Goal: Task Accomplishment & Management: Use online tool/utility

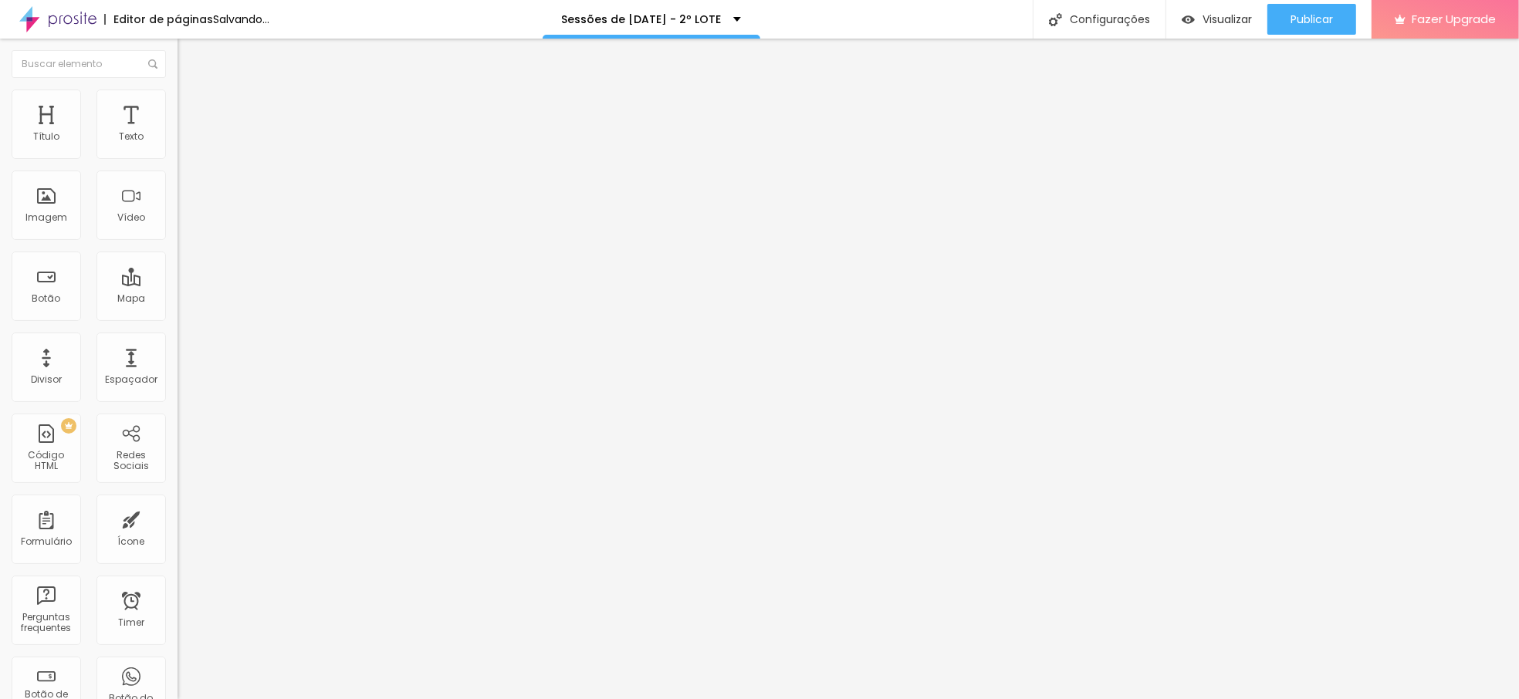
click at [178, 133] on span "Trocar imagem" at bounding box center [220, 126] width 84 height 13
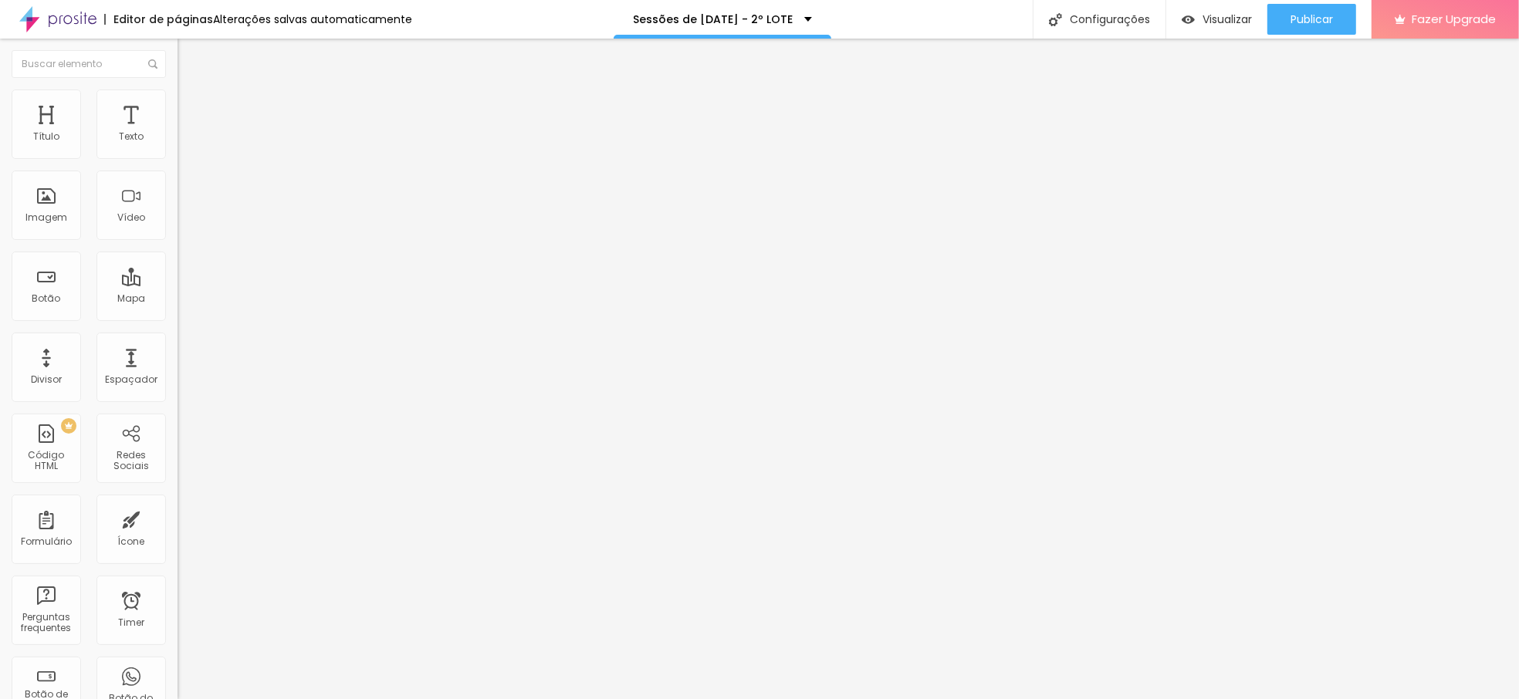
click at [178, 133] on span "Trocar imagem" at bounding box center [220, 126] width 84 height 13
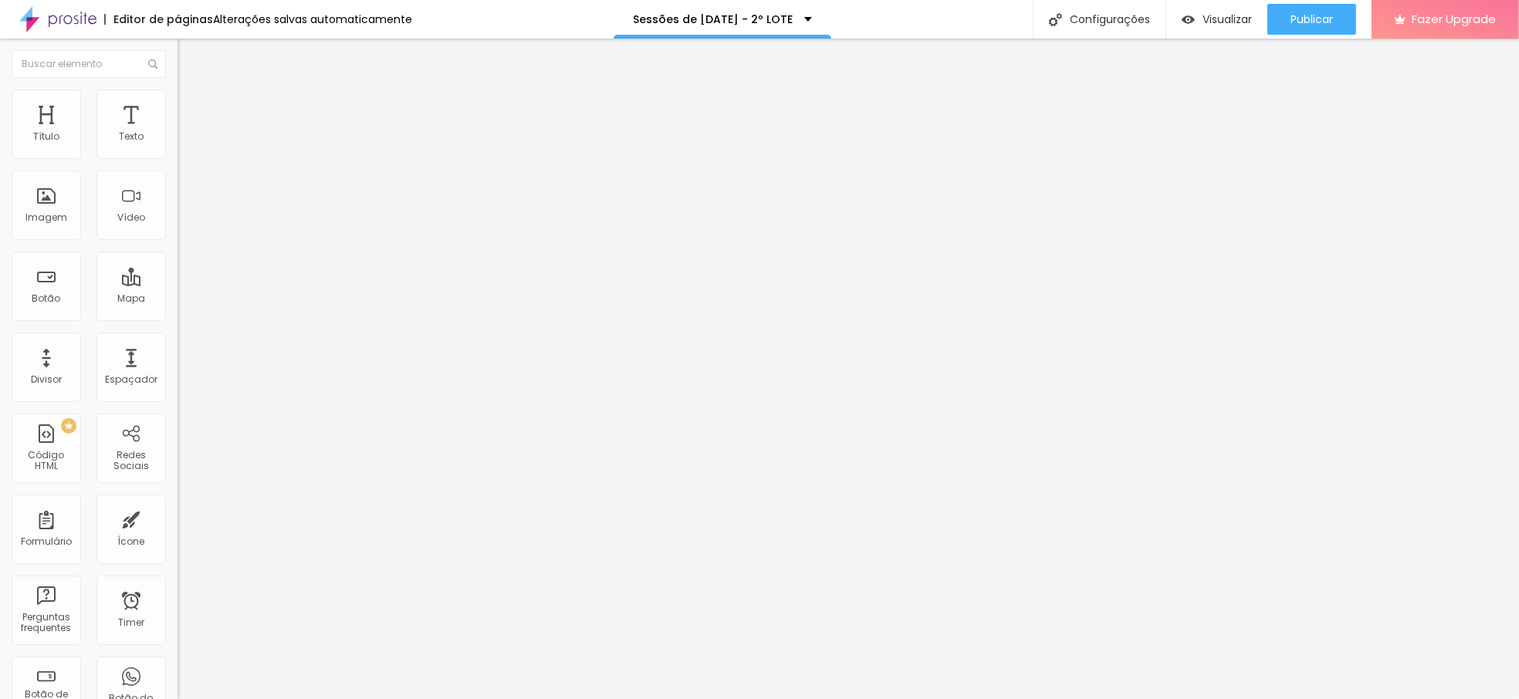
click at [178, 133] on span "Trocar imagem" at bounding box center [220, 126] width 84 height 13
click at [178, 242] on span "16:9 Cinema" at bounding box center [207, 235] width 59 height 13
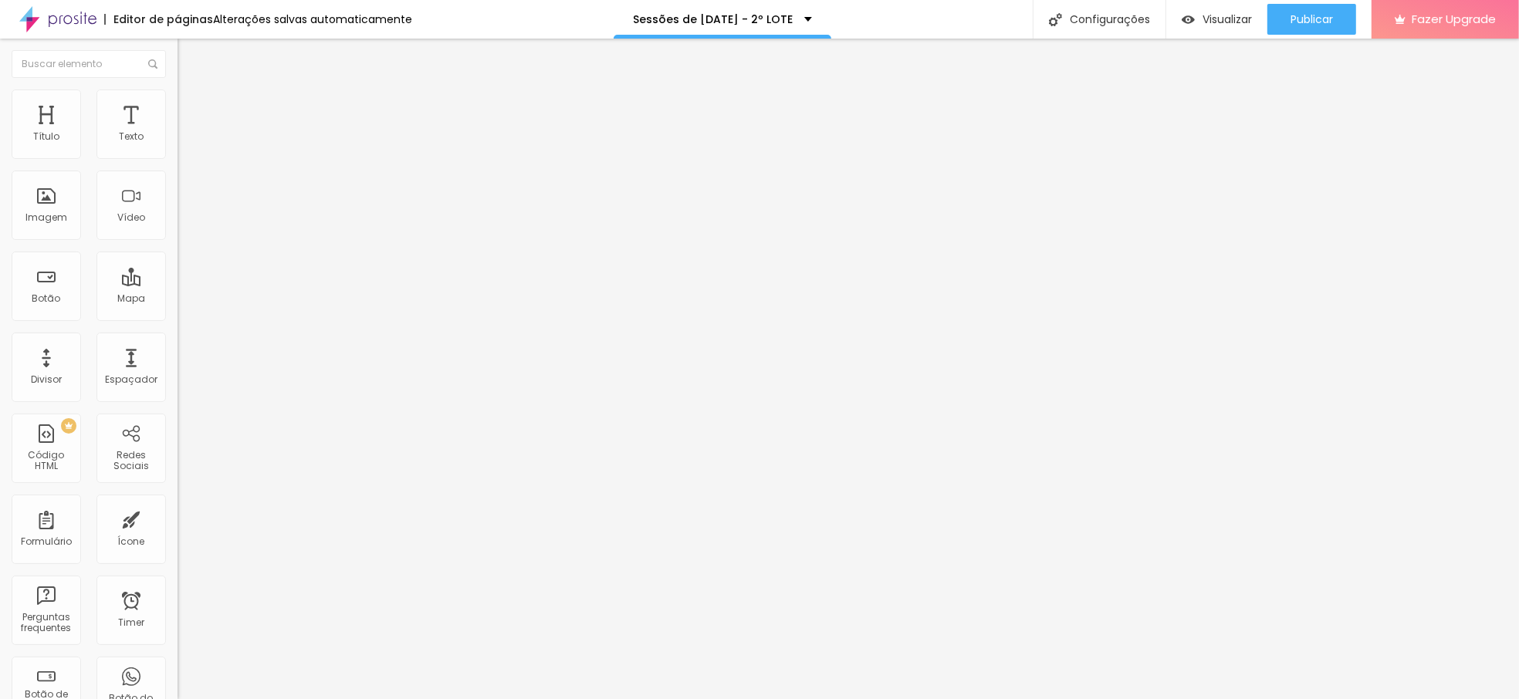
click at [178, 273] on div "Quadrado 1:1" at bounding box center [267, 268] width 178 height 9
click at [178, 284] on span "Original" at bounding box center [196, 277] width 37 height 13
click at [178, 260] on span "Padrão" at bounding box center [195, 253] width 35 height 13
click at [178, 275] on span "Quadrado" at bounding box center [203, 268] width 50 height 13
click at [178, 259] on div "Padrão 4:3" at bounding box center [267, 253] width 178 height 9
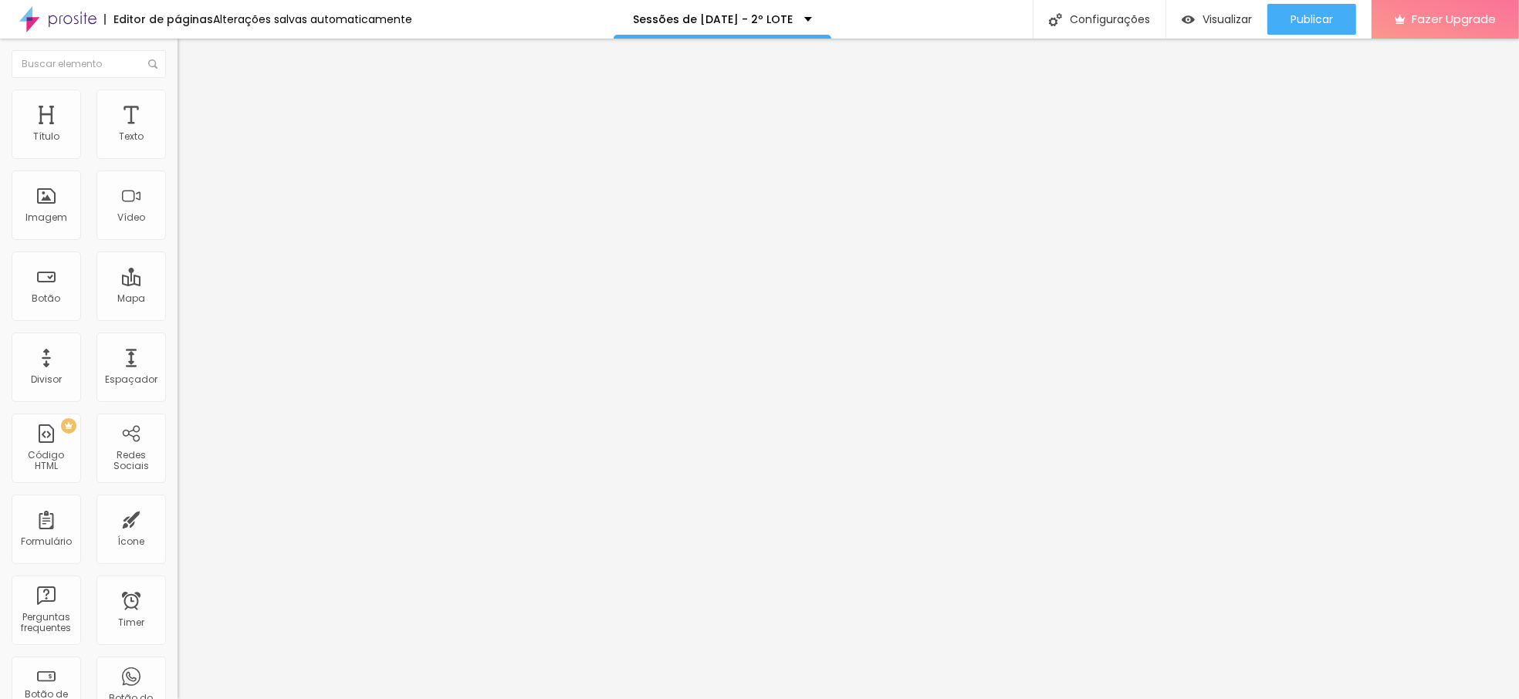
click at [178, 133] on span "Trocar imagem" at bounding box center [220, 126] width 84 height 13
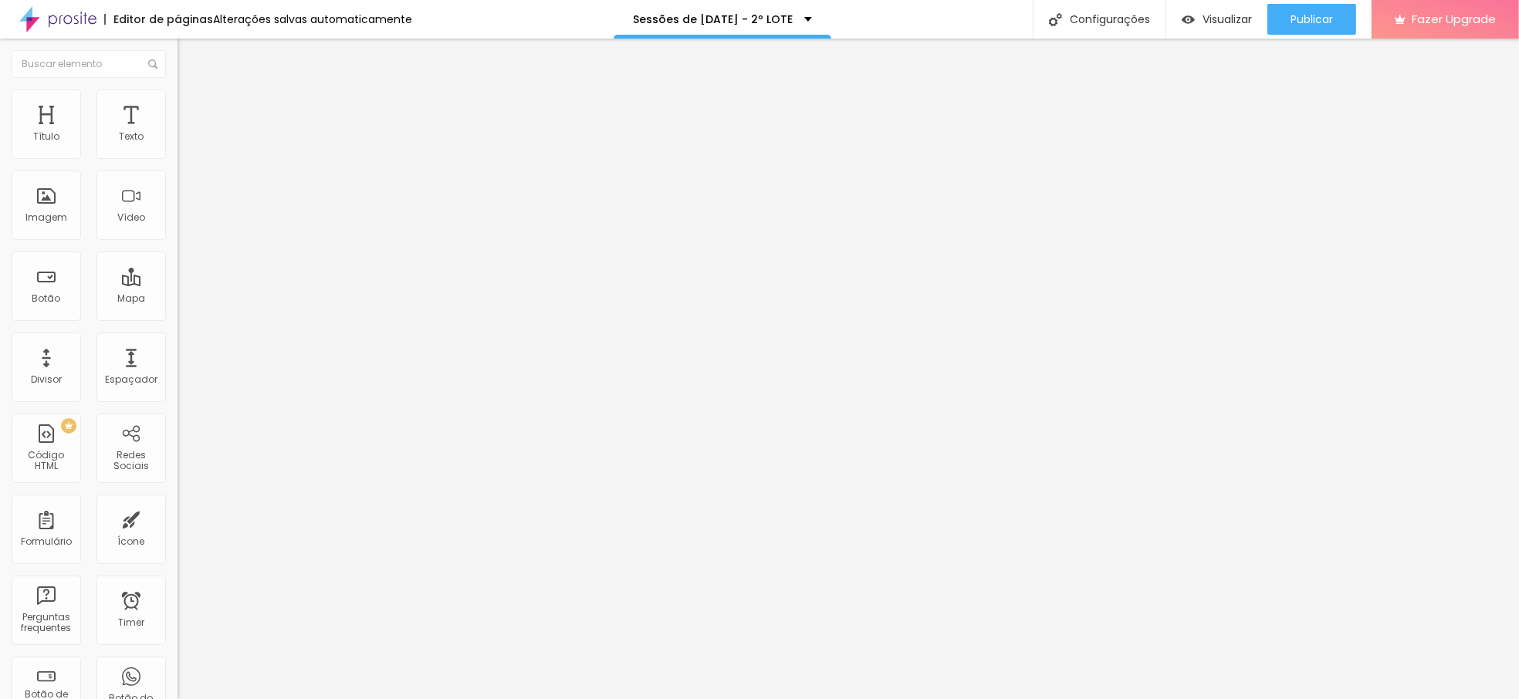
click at [178, 133] on span "Trocar imagem" at bounding box center [220, 126] width 84 height 13
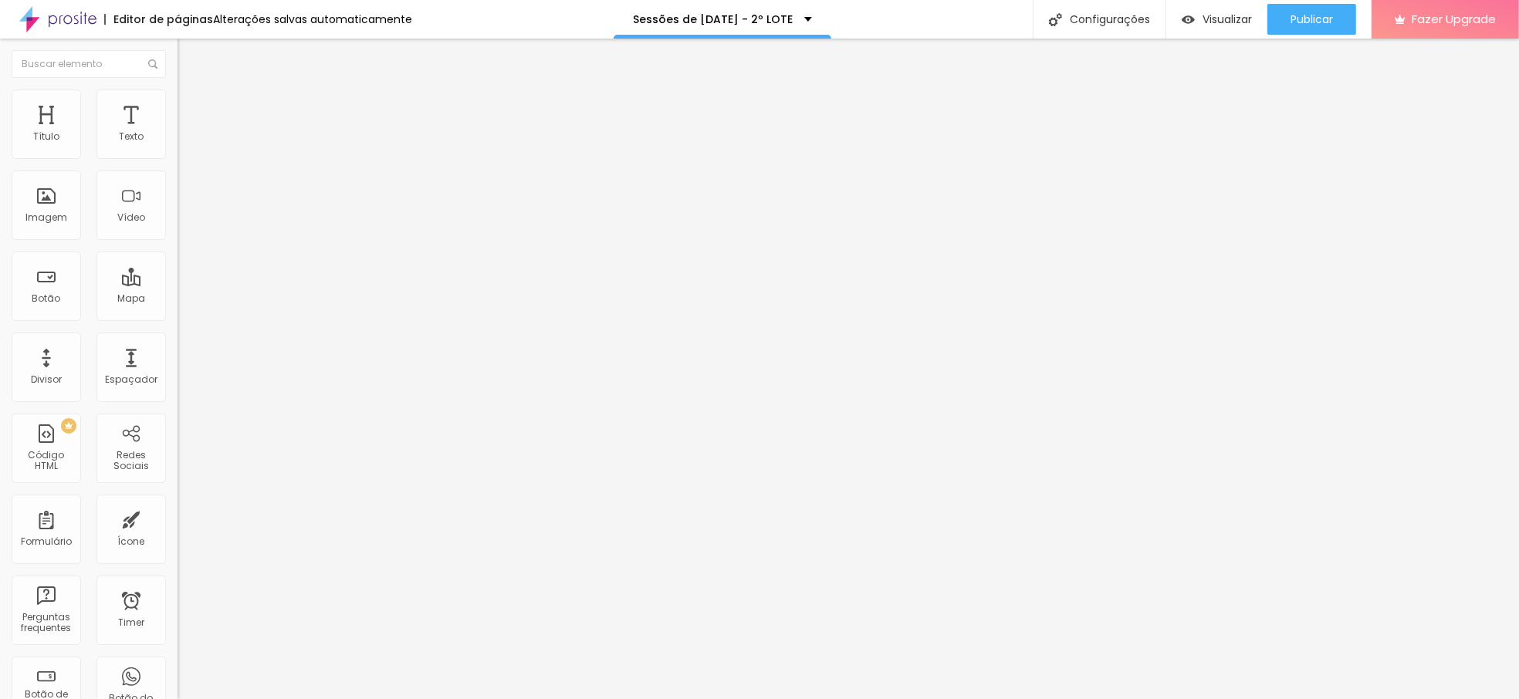
click at [178, 133] on span "Trocar imagem" at bounding box center [220, 126] width 84 height 13
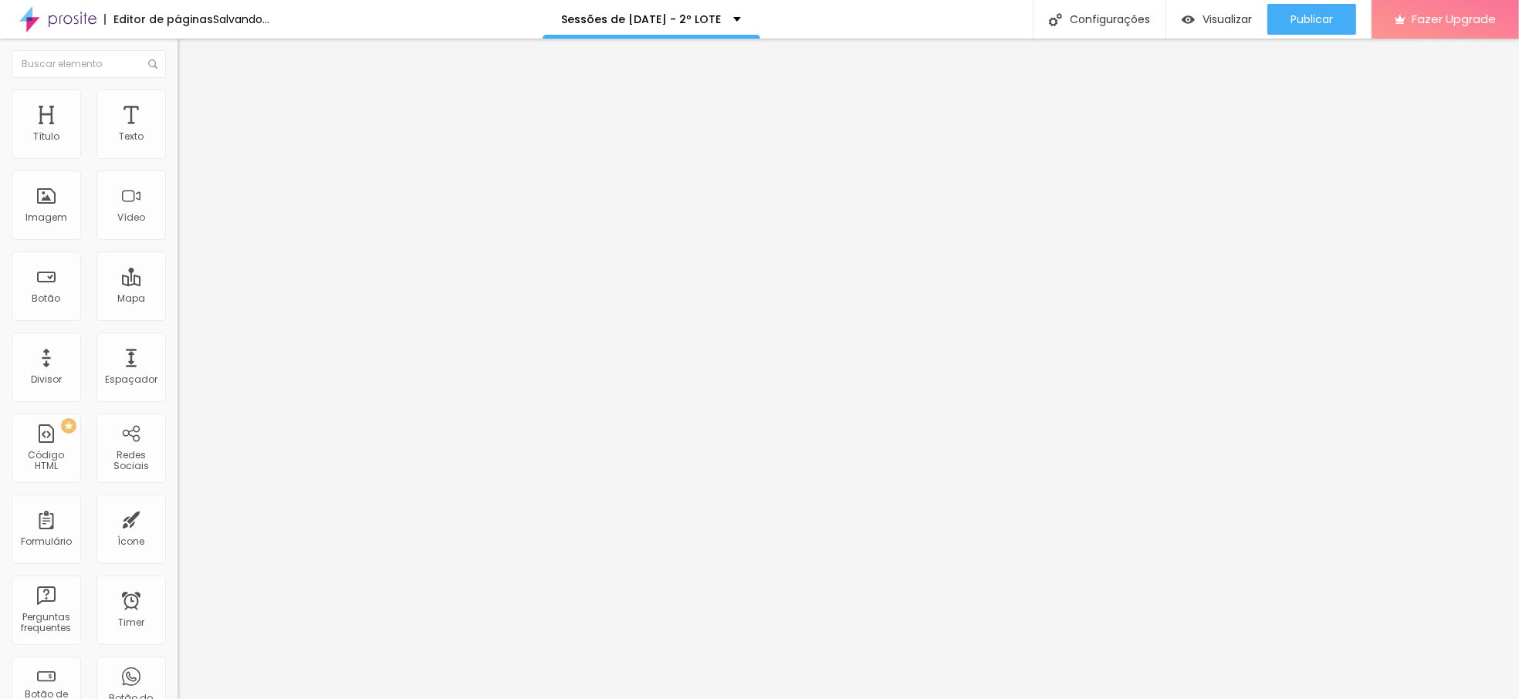
click at [178, 133] on span "Trocar imagem" at bounding box center [220, 126] width 84 height 13
click at [178, 275] on span "Quadrado" at bounding box center [203, 268] width 50 height 13
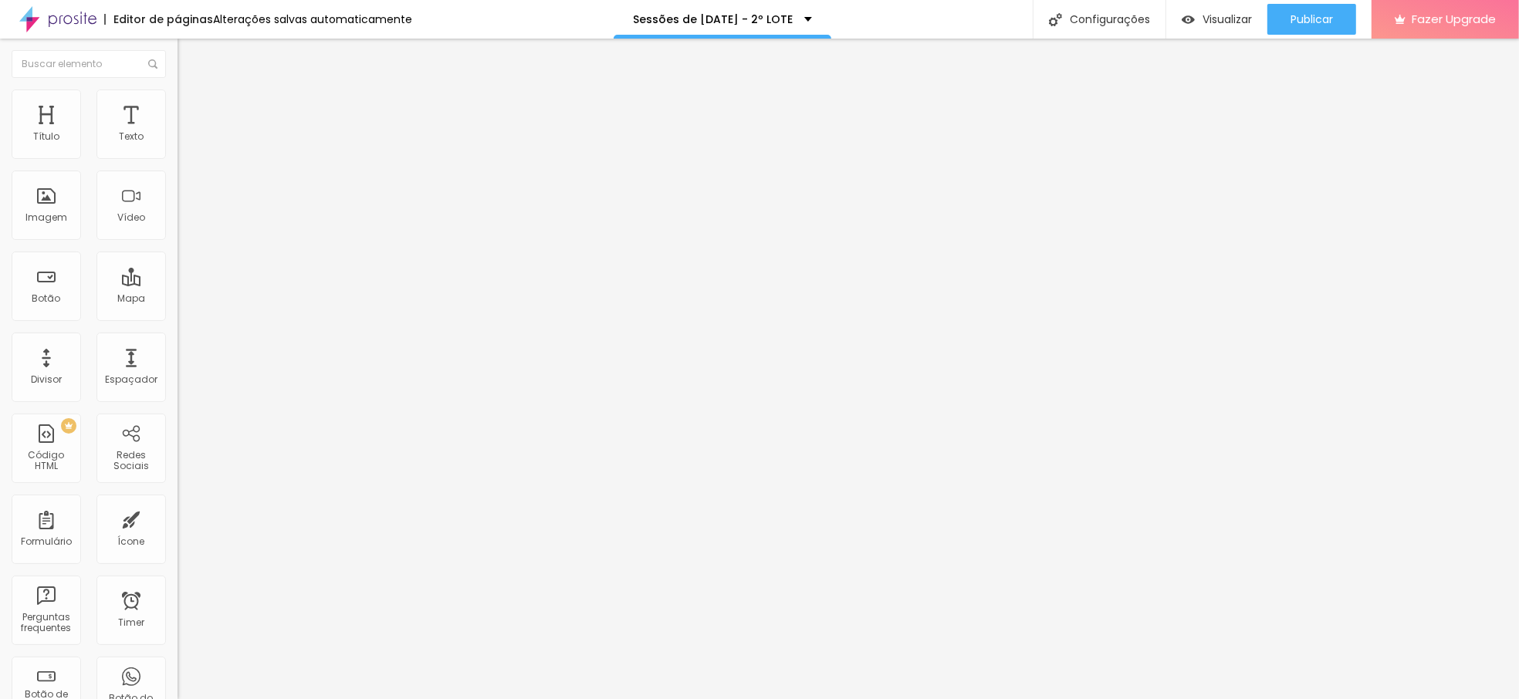
click at [178, 260] on span "Padrão" at bounding box center [195, 253] width 35 height 13
click at [178, 273] on div "Quadrado 1:1" at bounding box center [267, 268] width 178 height 9
click at [178, 133] on span "Trocar imagem" at bounding box center [220, 126] width 84 height 13
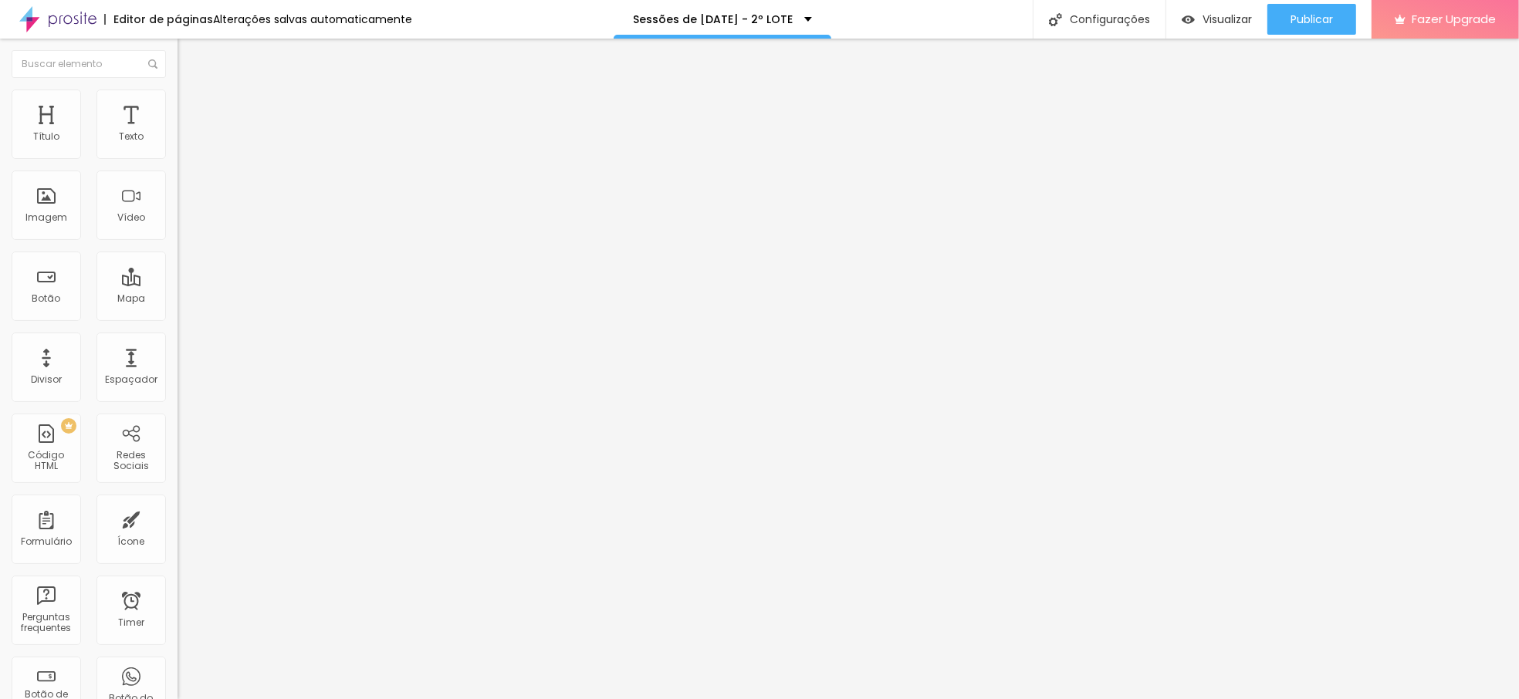
click at [178, 284] on span "Original" at bounding box center [196, 277] width 37 height 13
click at [178, 133] on span "Trocar imagem" at bounding box center [220, 126] width 84 height 13
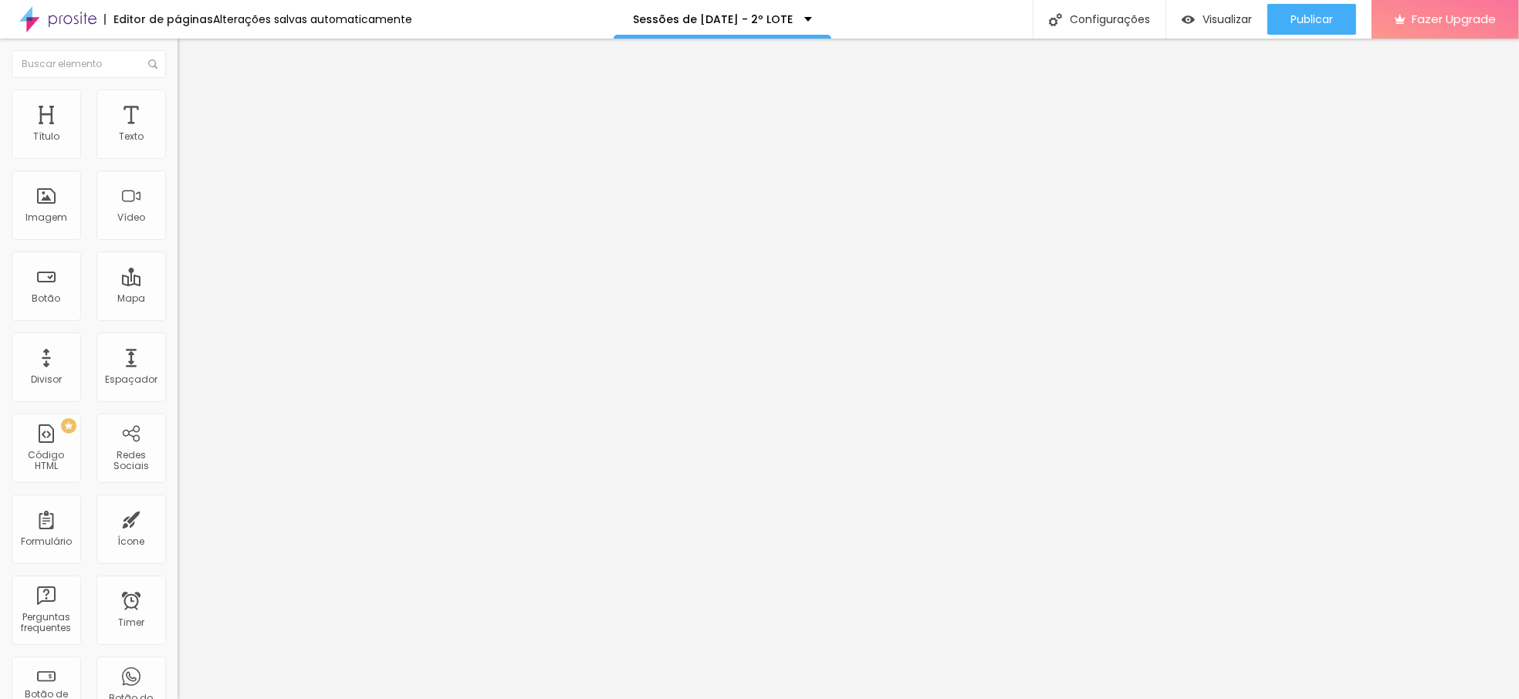
click at [178, 133] on span "Trocar imagem" at bounding box center [220, 126] width 84 height 13
click at [178, 283] on div "Proporção Original Cinema 16:9 Padrão 4:3 Quadrado 1:1 Original" at bounding box center [267, 252] width 178 height 61
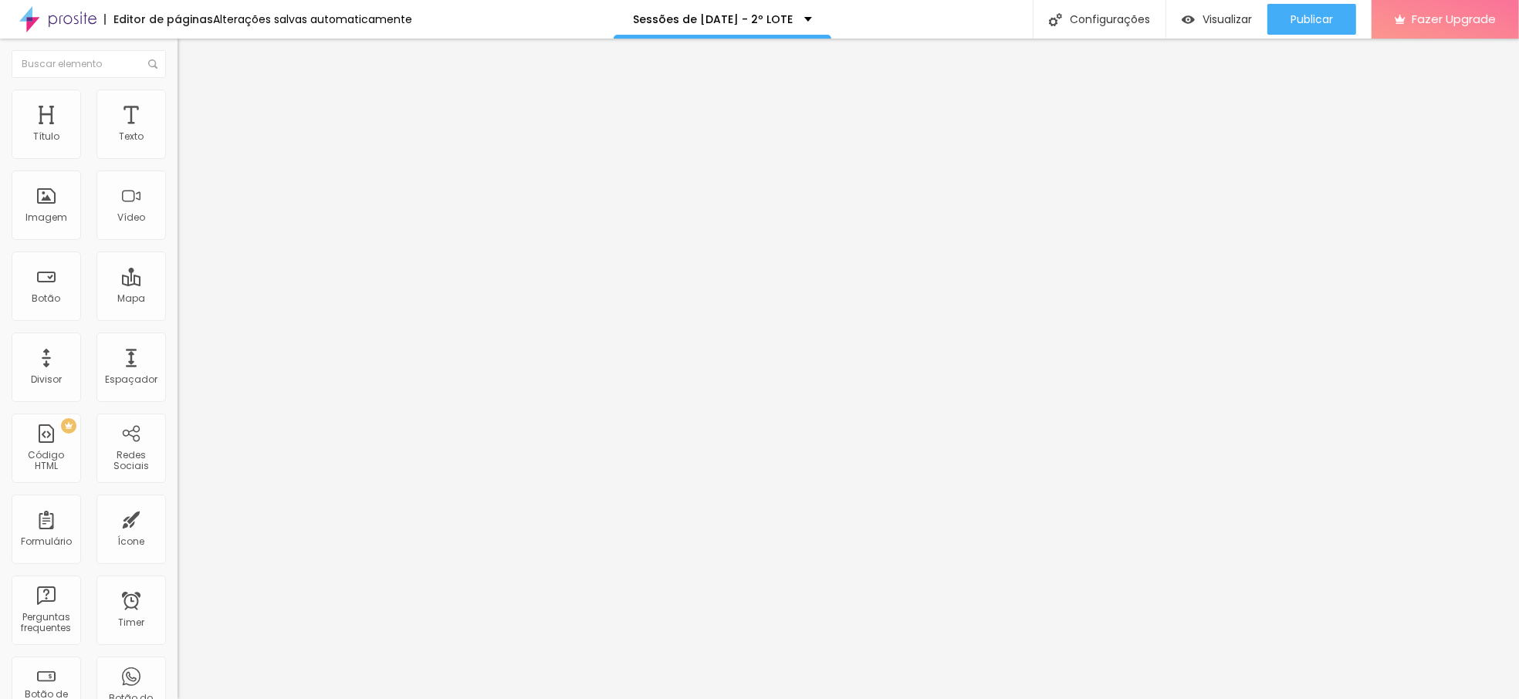
click at [178, 242] on span "Original" at bounding box center [196, 235] width 37 height 13
click at [178, 269] on span "Quadrado" at bounding box center [203, 262] width 50 height 13
click at [178, 259] on div "Padrão 4:3" at bounding box center [267, 253] width 178 height 9
click at [178, 284] on span "Original" at bounding box center [196, 277] width 37 height 13
click at [178, 80] on li "Conteúdo" at bounding box center [267, 81] width 178 height 15
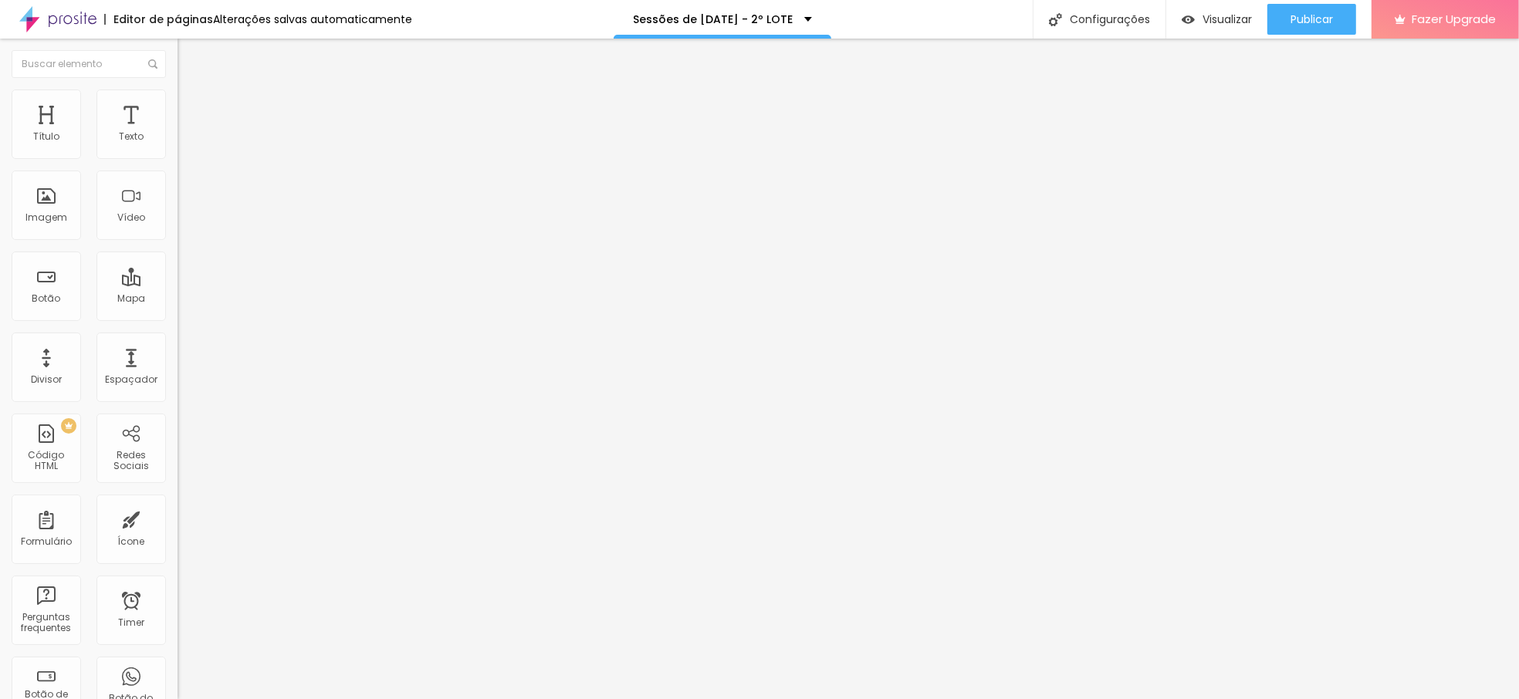
click at [178, 90] on li "Estilo" at bounding box center [267, 97] width 178 height 15
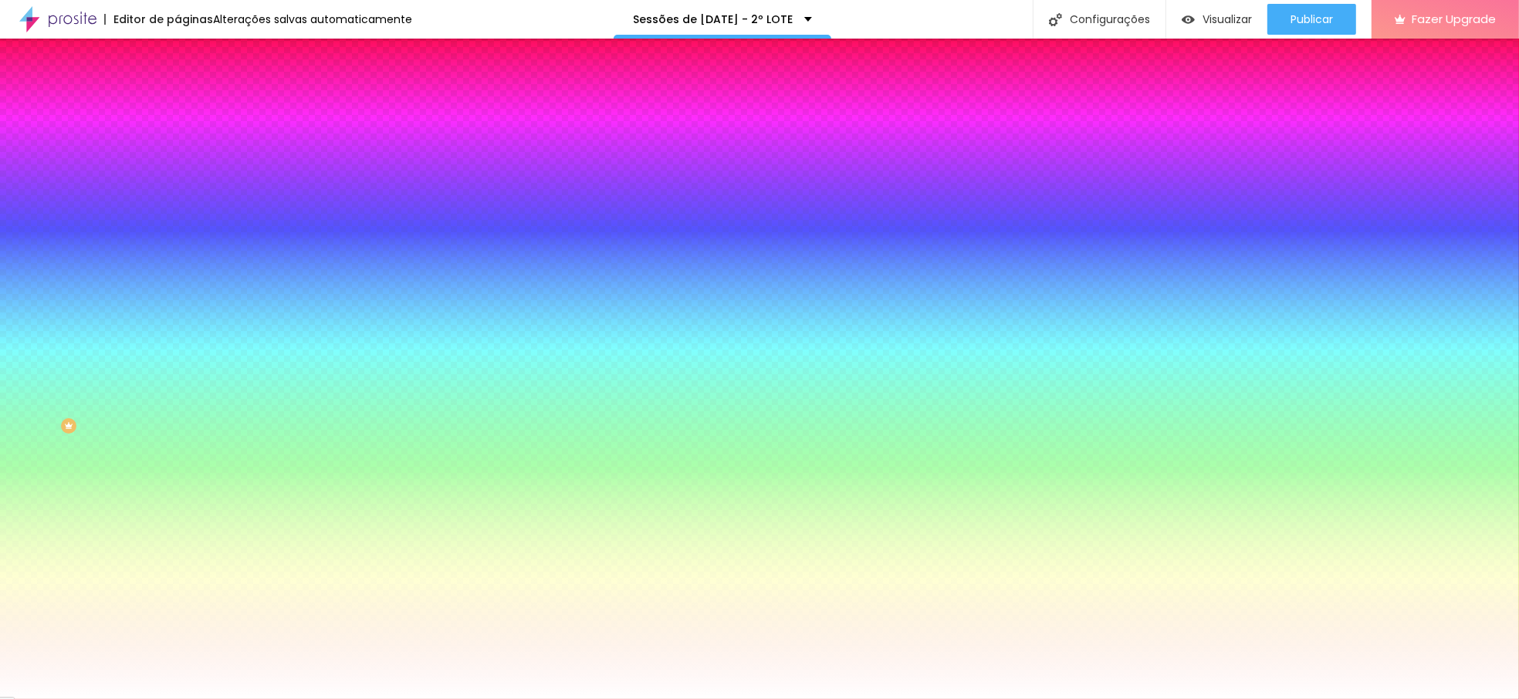
click at [178, 140] on div "Trocar imagem" at bounding box center [267, 135] width 178 height 11
click at [178, 142] on span "Trocar imagem" at bounding box center [220, 135] width 84 height 13
click at [262, 139] on img at bounding box center [266, 134] width 9 height 9
click at [178, 210] on div at bounding box center [267, 210] width 178 height 0
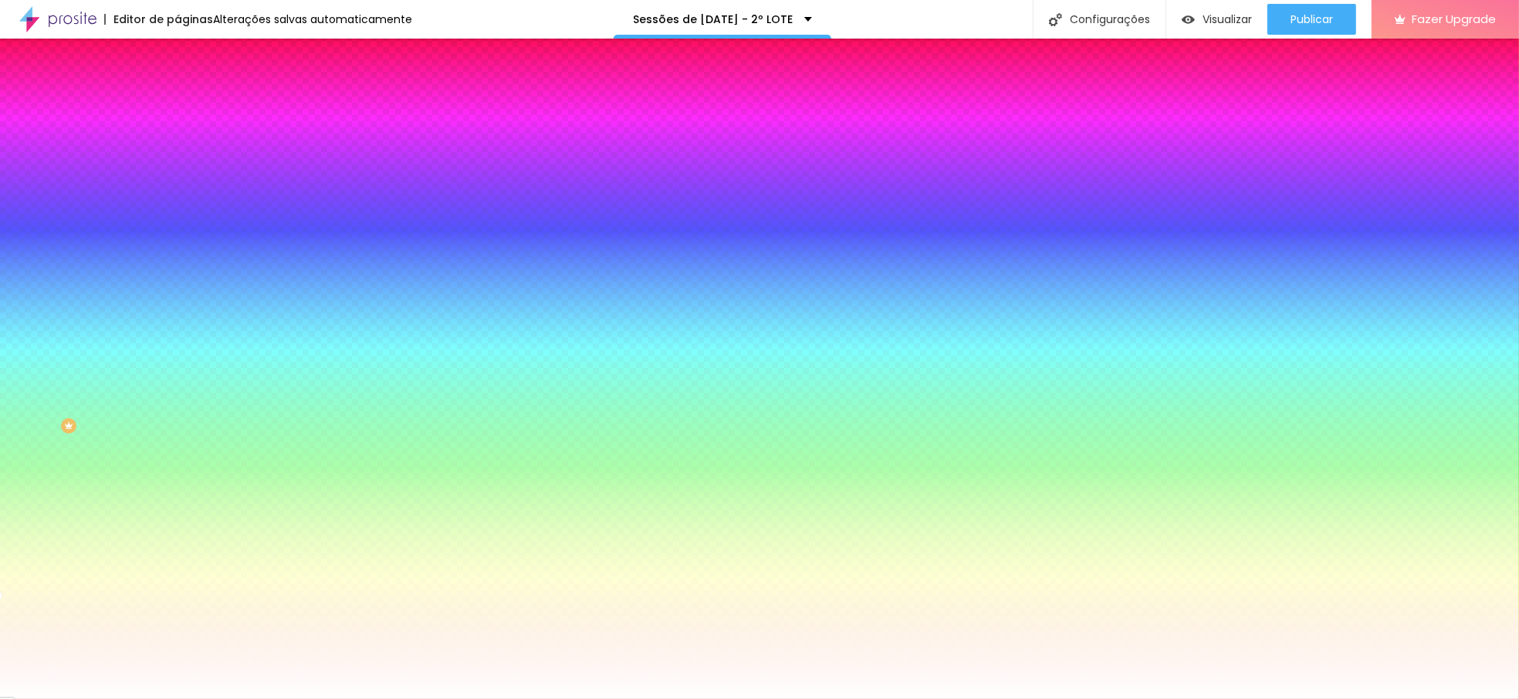
drag, startPoint x: 139, startPoint y: 377, endPoint x: 140, endPoint y: 398, distance: 20.9
click at [140, 398] on div at bounding box center [759, 349] width 1519 height 699
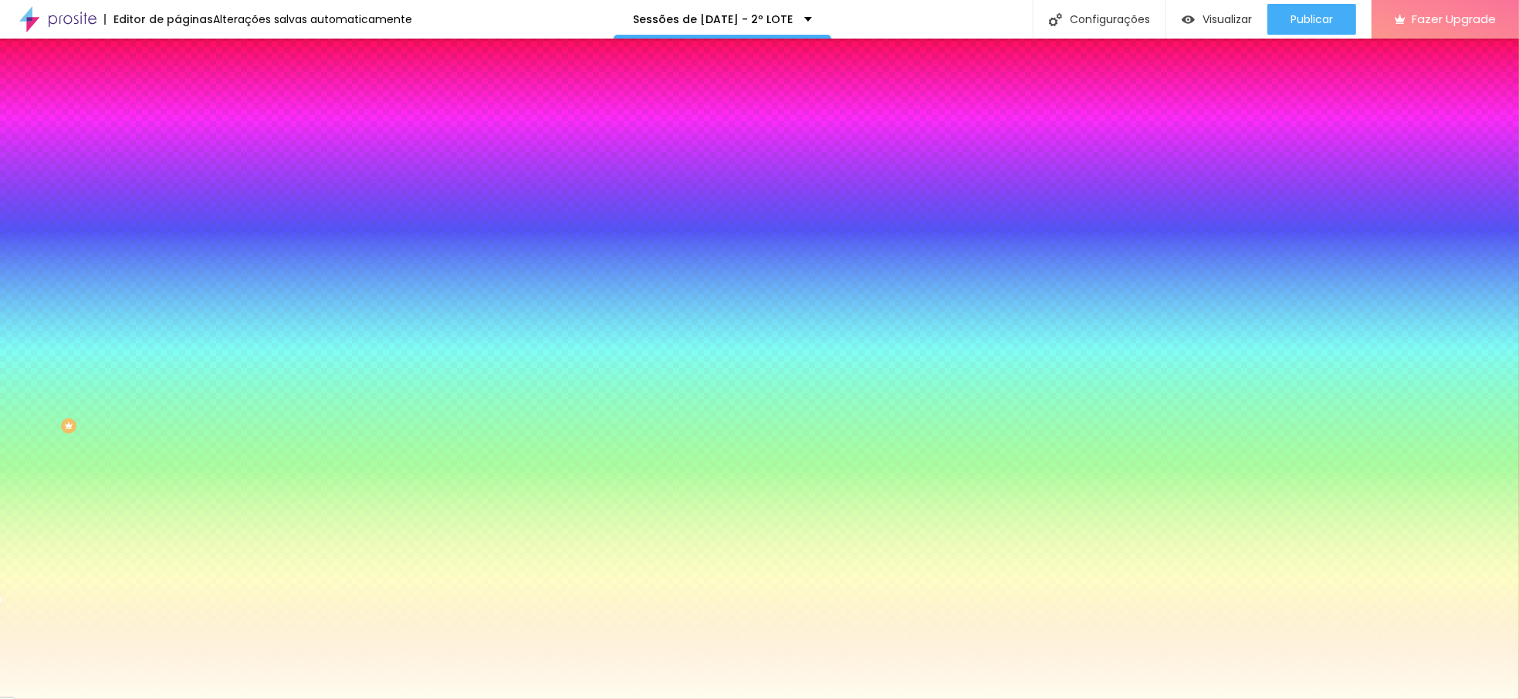
type input "#FDFBEC"
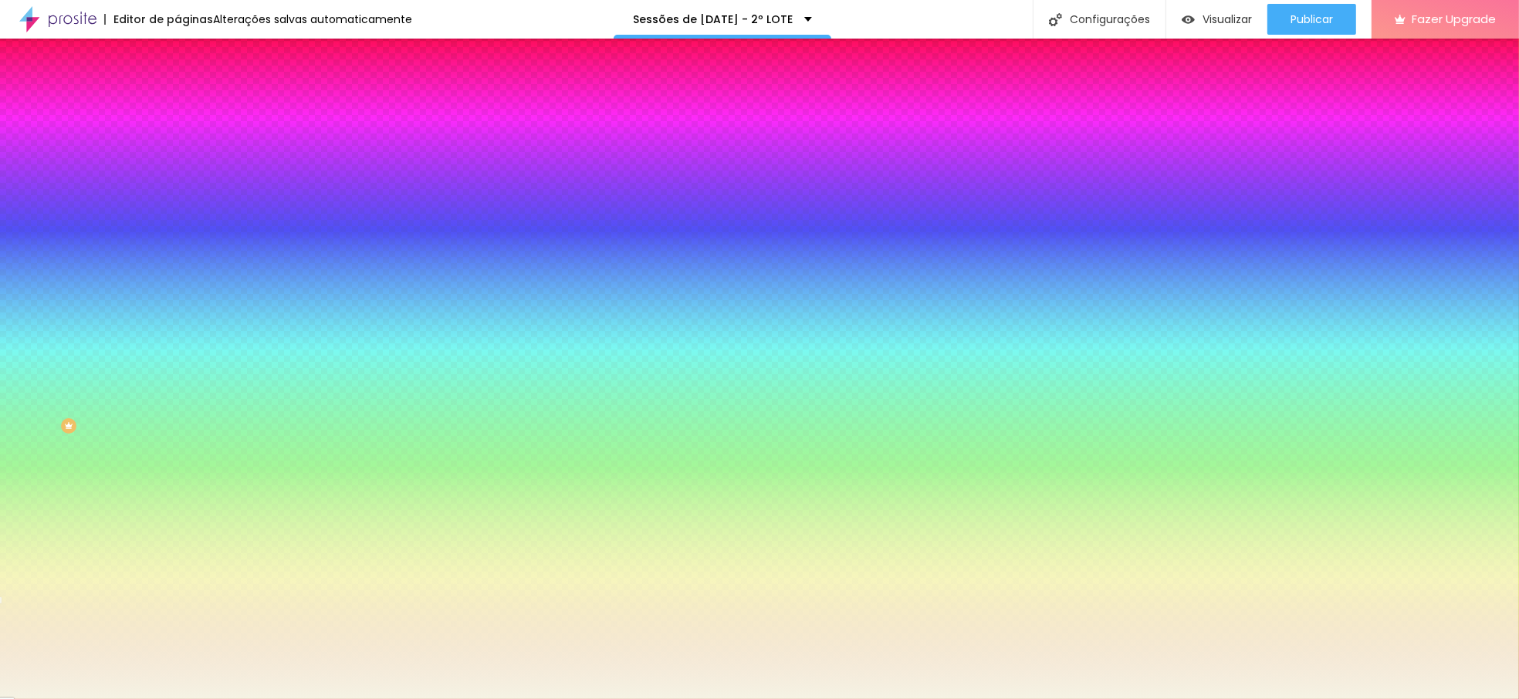
drag, startPoint x: 48, startPoint y: 300, endPoint x: 31, endPoint y: 304, distance: 17.4
click at [31, 304] on div at bounding box center [759, 349] width 1519 height 699
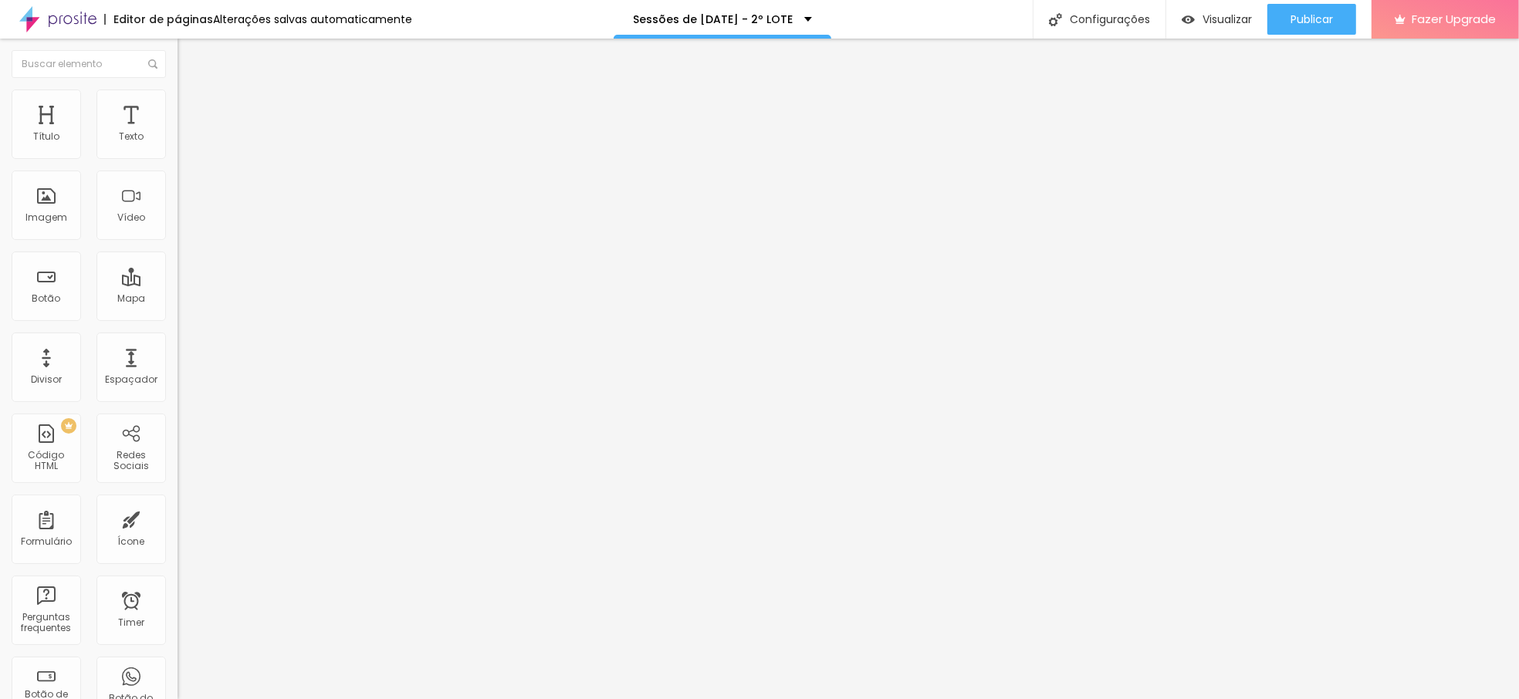
click at [191, 105] on span "Estilo" at bounding box center [203, 99] width 24 height 13
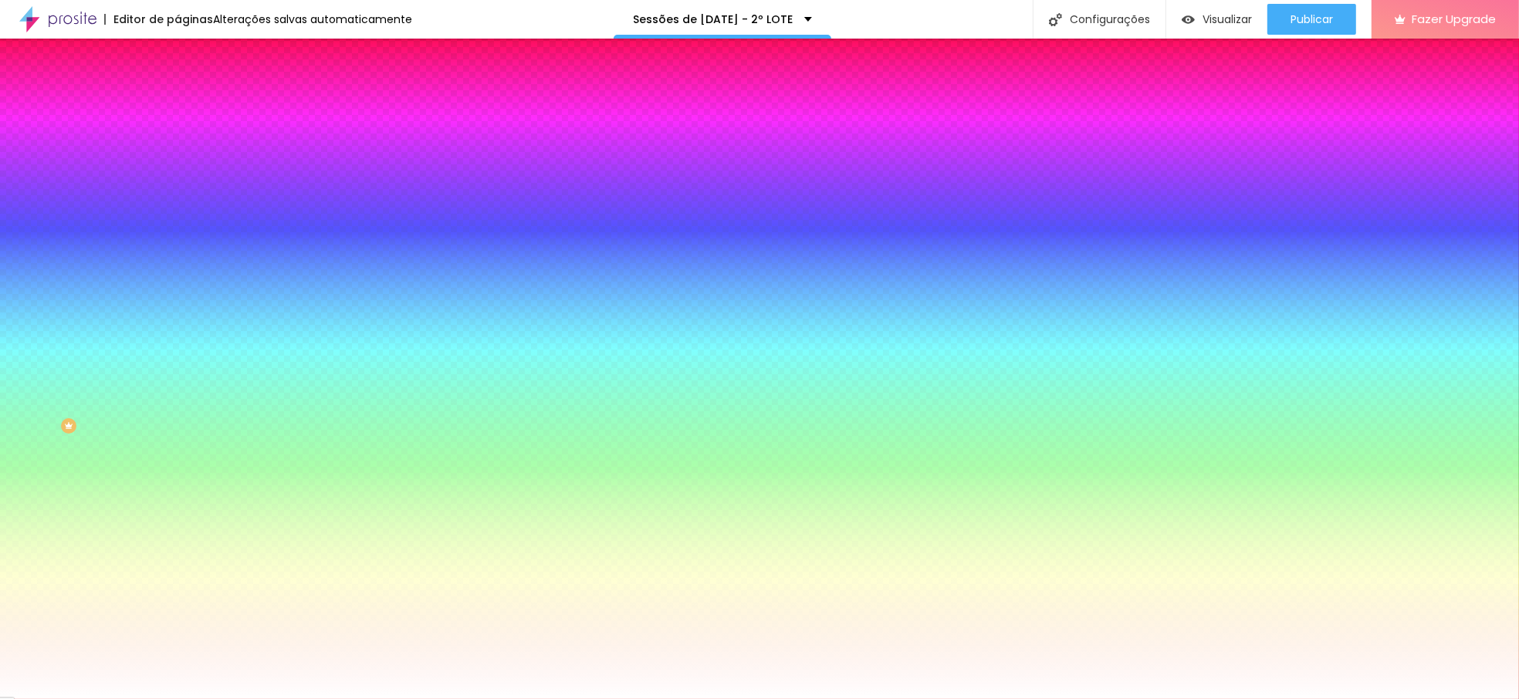
drag, startPoint x: 134, startPoint y: 222, endPoint x: 122, endPoint y: 270, distance: 50.0
click at [262, 142] on span at bounding box center [266, 135] width 9 height 13
paste input "DFBEC"
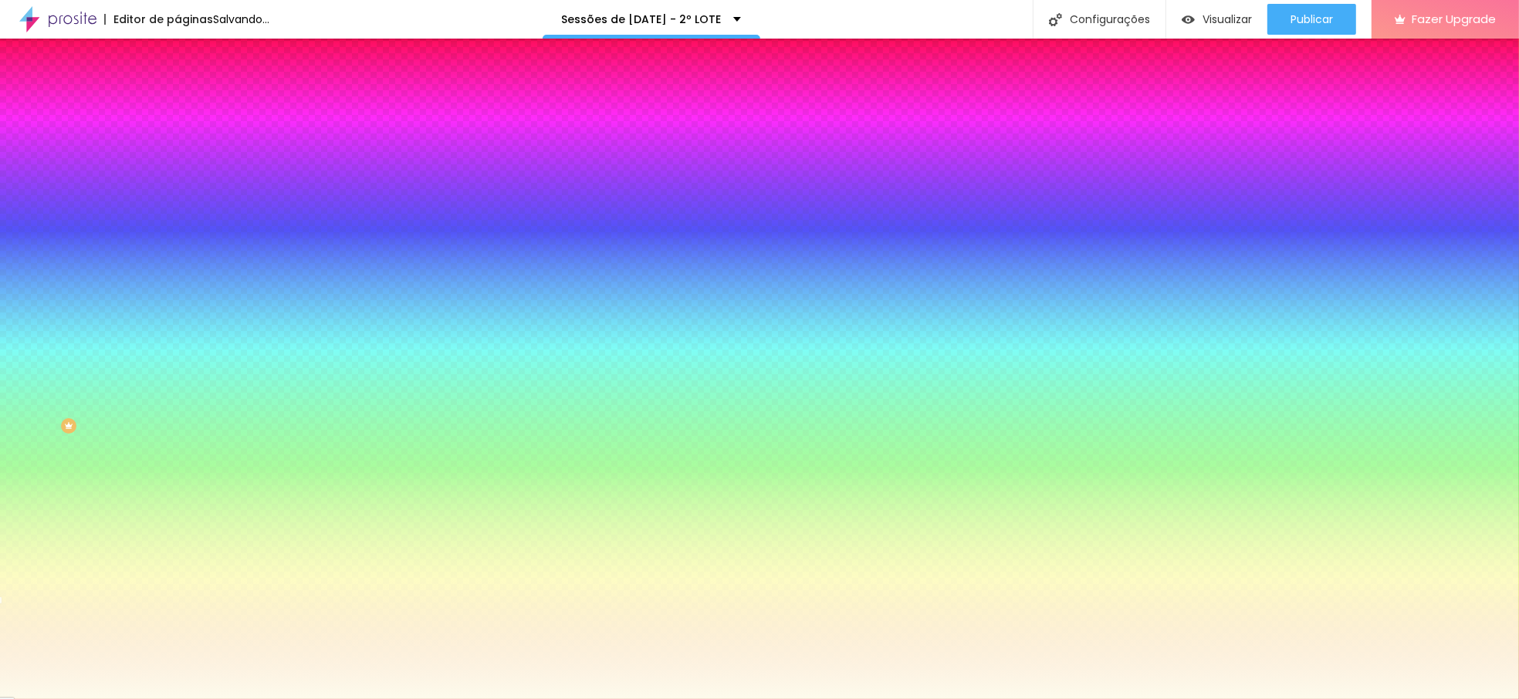
type input "#FDFBEC"
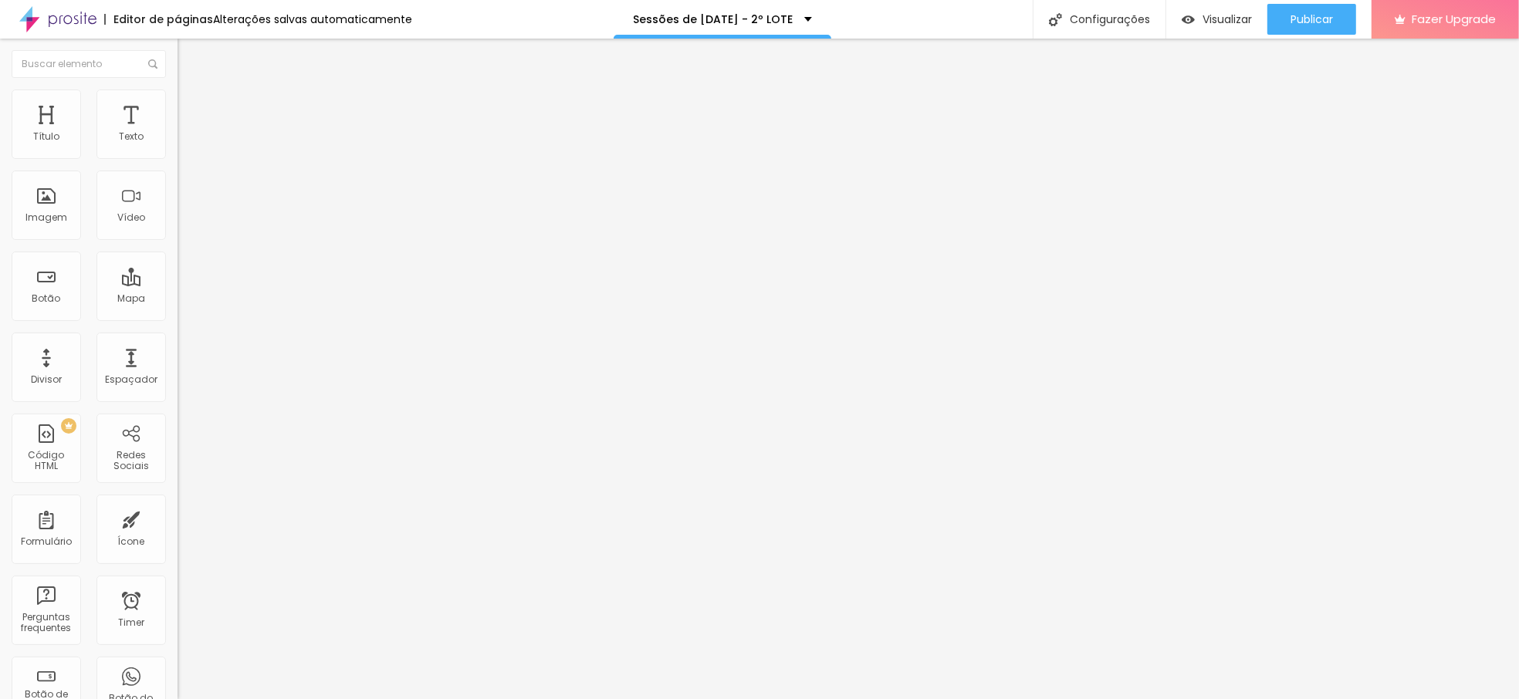
click at [178, 95] on li "Estilo" at bounding box center [267, 97] width 178 height 15
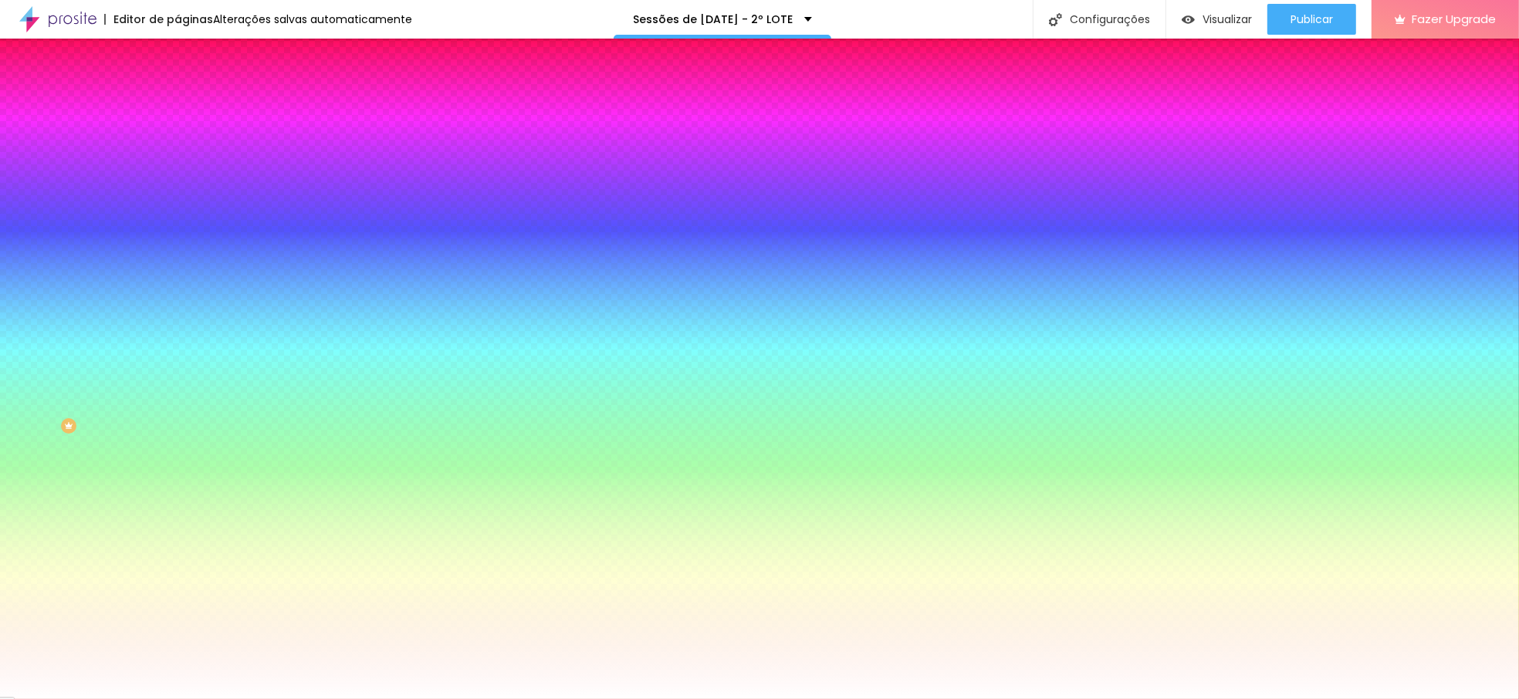
click at [262, 139] on img at bounding box center [266, 134] width 9 height 9
click at [178, 225] on input "#FFFFFF" at bounding box center [270, 217] width 185 height 15
drag, startPoint x: 158, startPoint y: 280, endPoint x: -56, endPoint y: 275, distance: 214.7
click at [0, 275] on html "Editor de páginas Alterações salvas automaticamente Sessões de Natal 2025 - 2º …" at bounding box center [759, 349] width 1519 height 699
paste input "DFBEC"
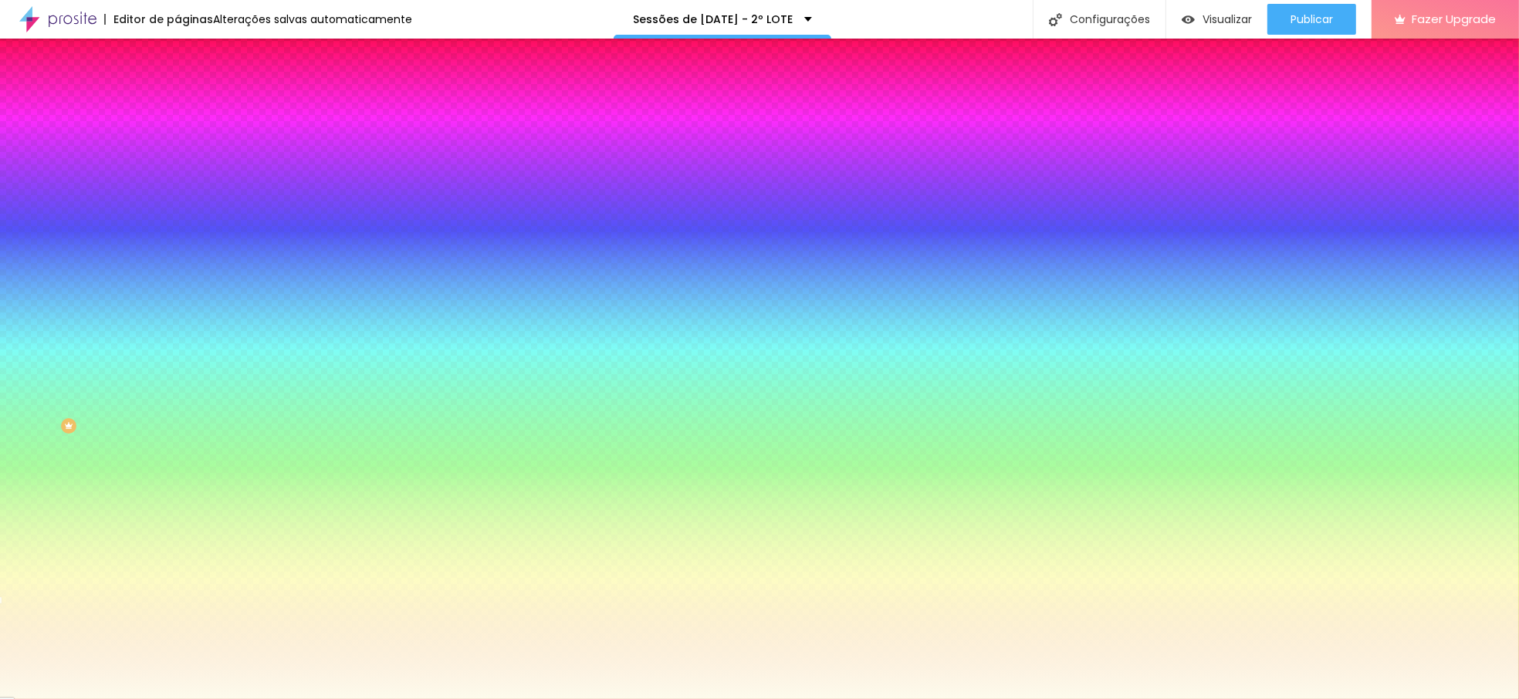
type input "#FDFBEC"
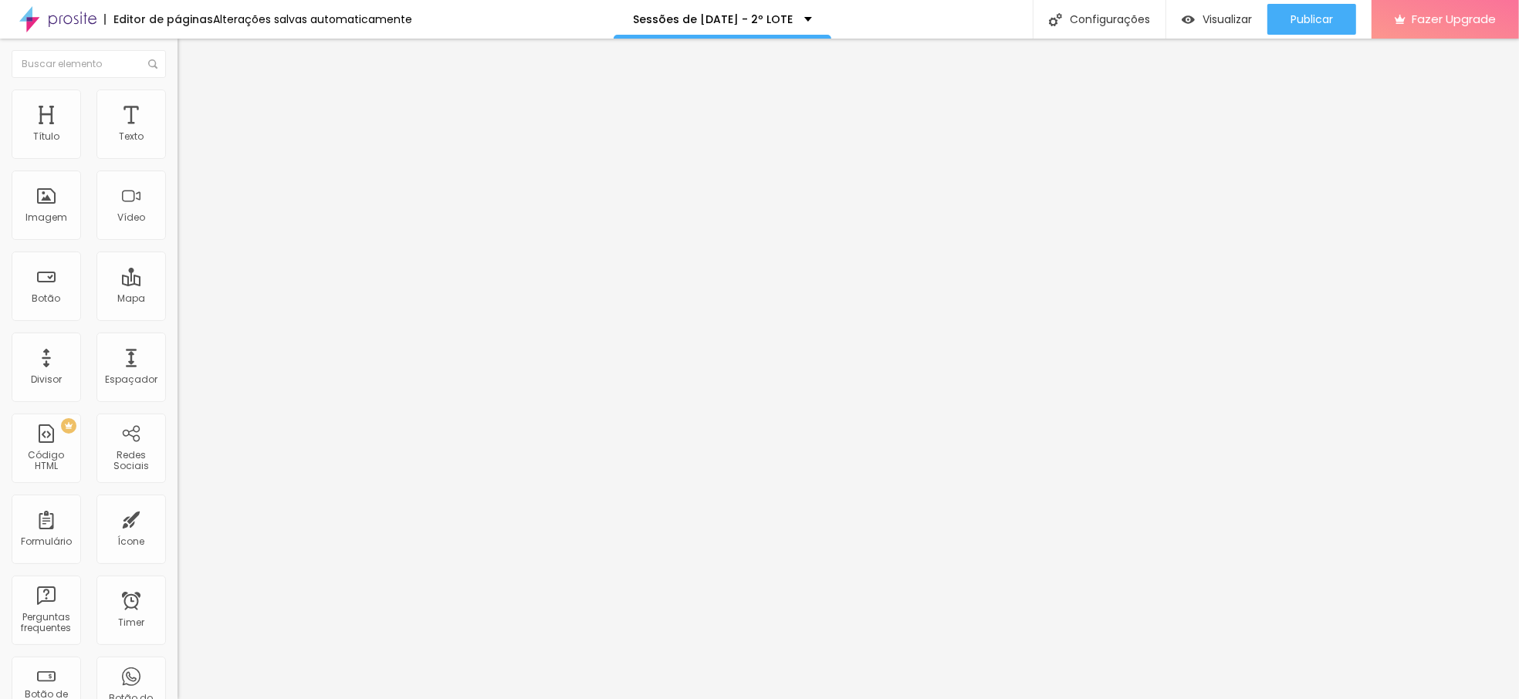
click at [178, 96] on img at bounding box center [185, 97] width 14 height 14
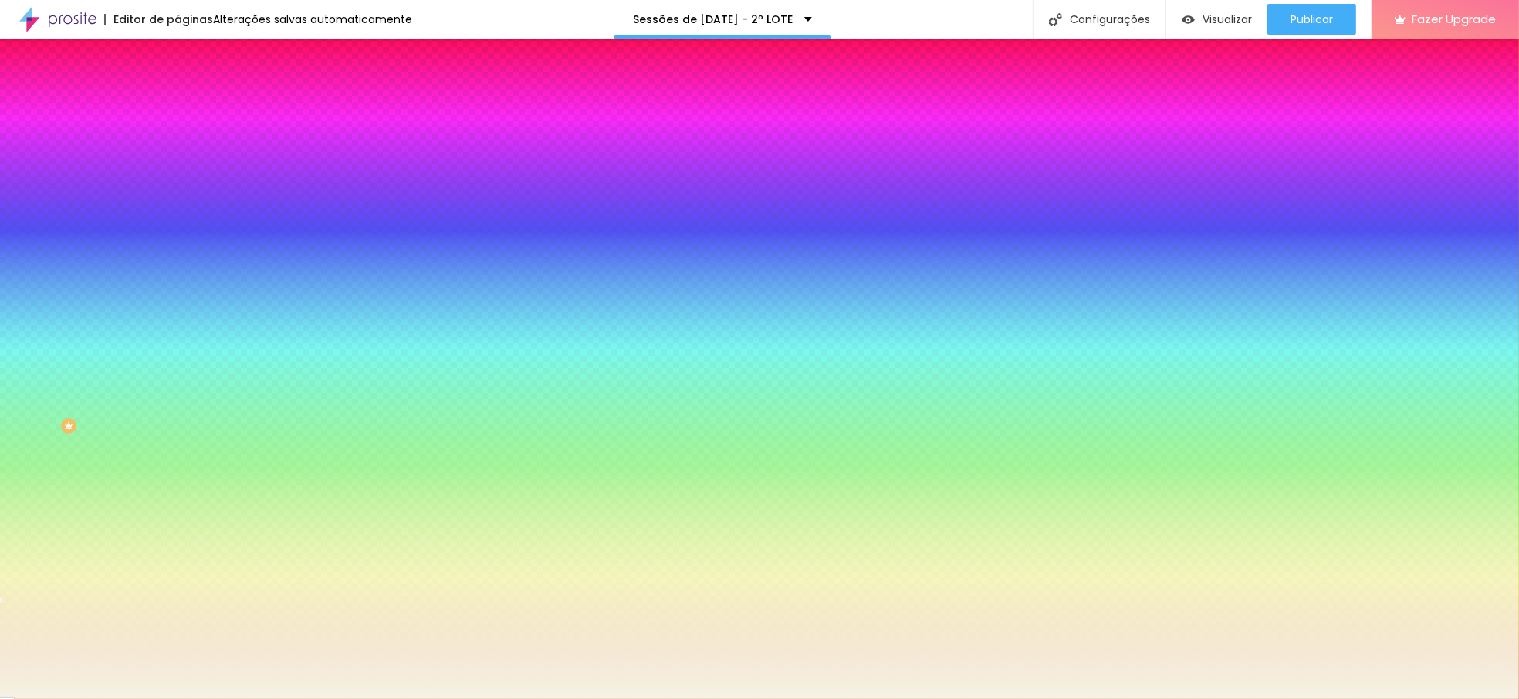
click at [178, 210] on div at bounding box center [267, 210] width 178 height 0
drag, startPoint x: 156, startPoint y: 422, endPoint x: 172, endPoint y: 455, distance: 36.2
click at [178, 455] on div "Editar Seção Conteúdo Estilo Avançado Imagem de fundo Adicionar imagem Efeito d…" at bounding box center [267, 369] width 178 height 661
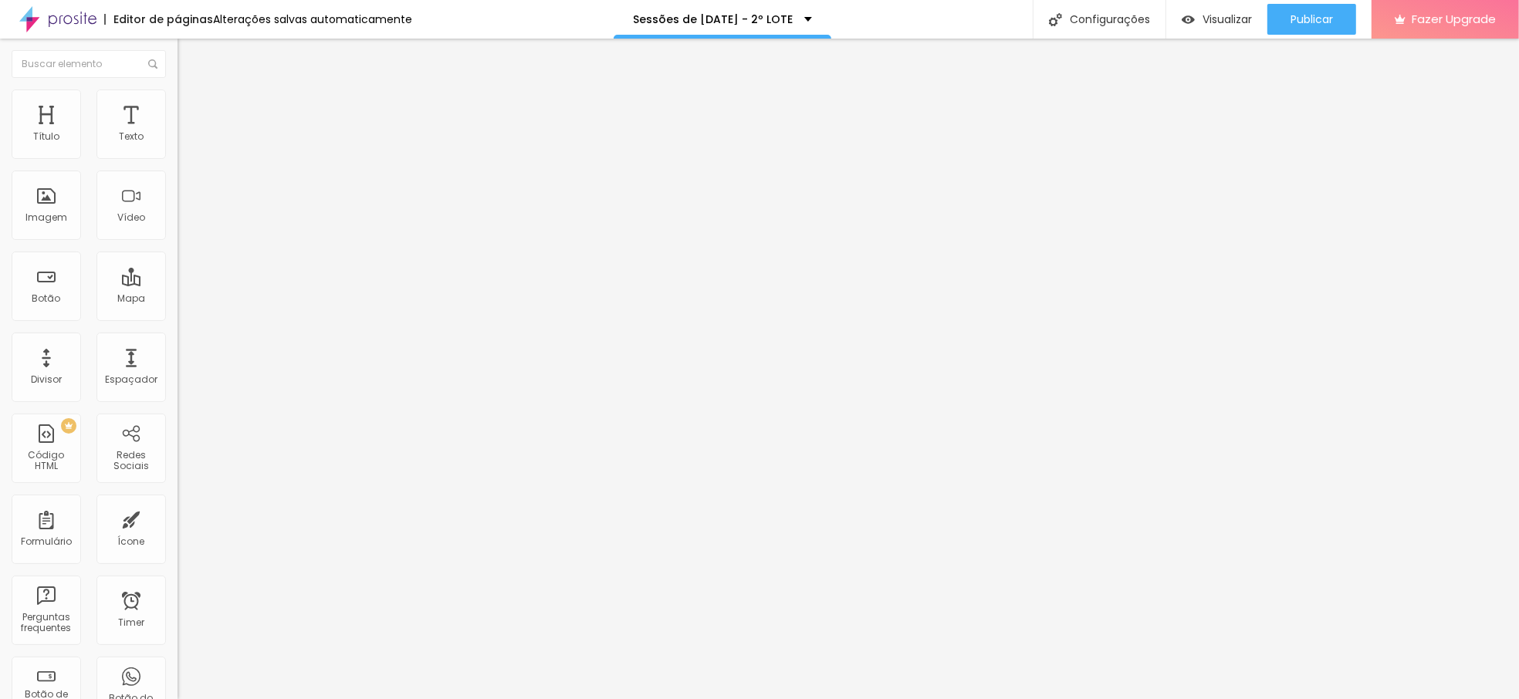
click at [191, 104] on span "Estilo" at bounding box center [203, 99] width 24 height 13
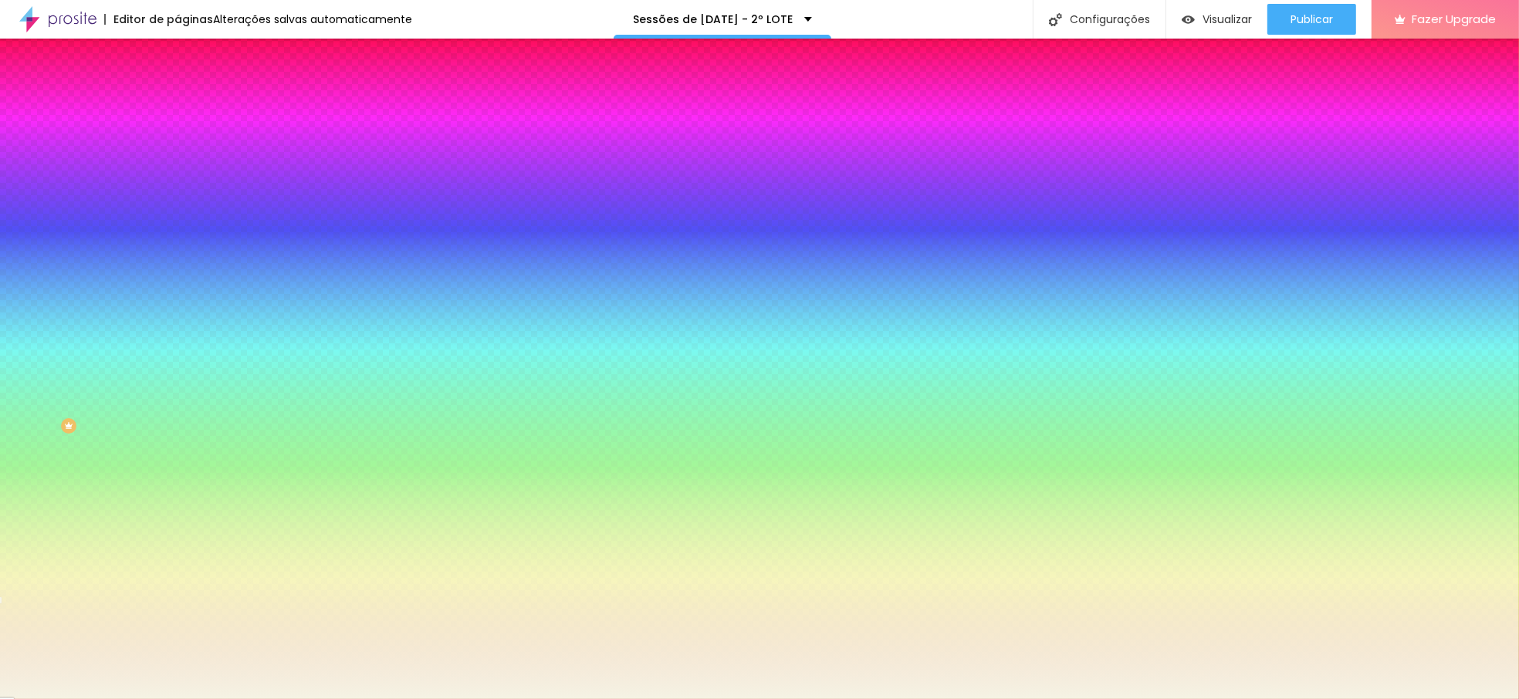
click at [178, 225] on input "#F5F3E4" at bounding box center [270, 217] width 185 height 15
drag, startPoint x: 157, startPoint y: 282, endPoint x: 1, endPoint y: 249, distance: 159.4
click at [178, 250] on div "Imagem de fundo Adicionar imagem Efeito da Imagem Parallax Nenhum Parallax Cor …" at bounding box center [267, 220] width 178 height 200
paste input "DFBEC"
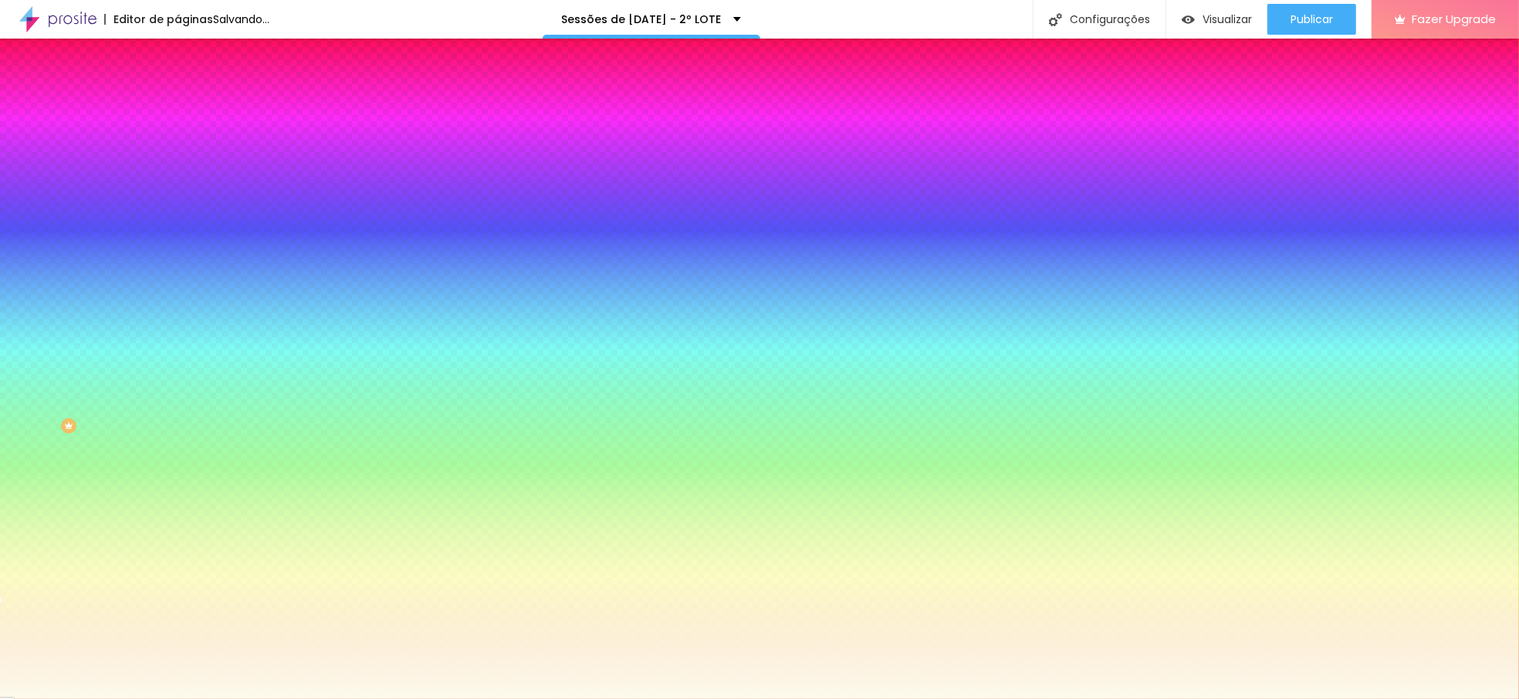
type input "#FDFBEC"
click at [178, 530] on div "Editar Seção Conteúdo Estilo Avançado Imagem de fundo Adicionar imagem Efeito d…" at bounding box center [267, 369] width 178 height 661
